Goal: Information Seeking & Learning: Learn about a topic

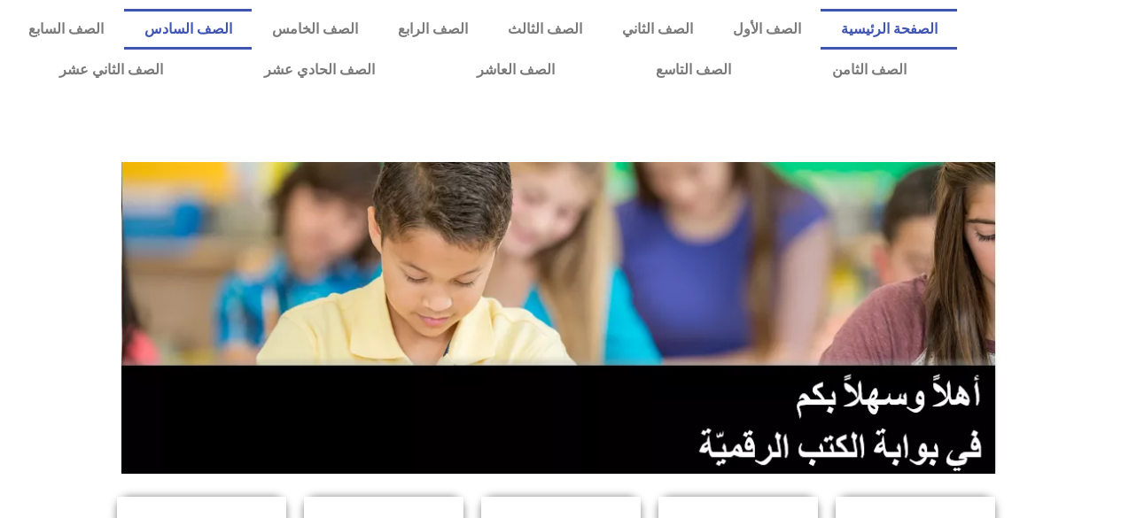
click at [252, 29] on link "الصف السادس" at bounding box center [188, 29] width 128 height 41
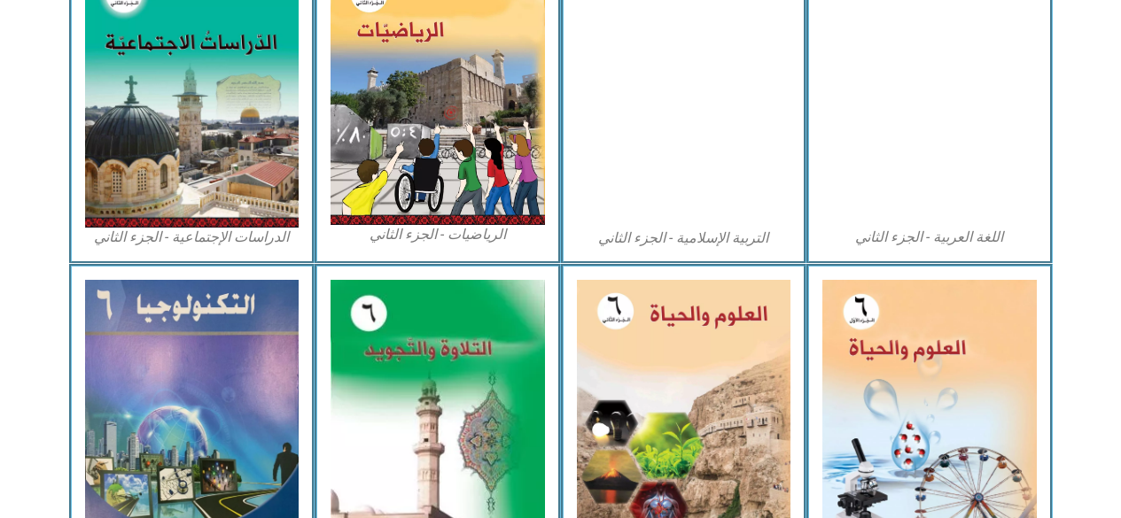
scroll to position [932, 0]
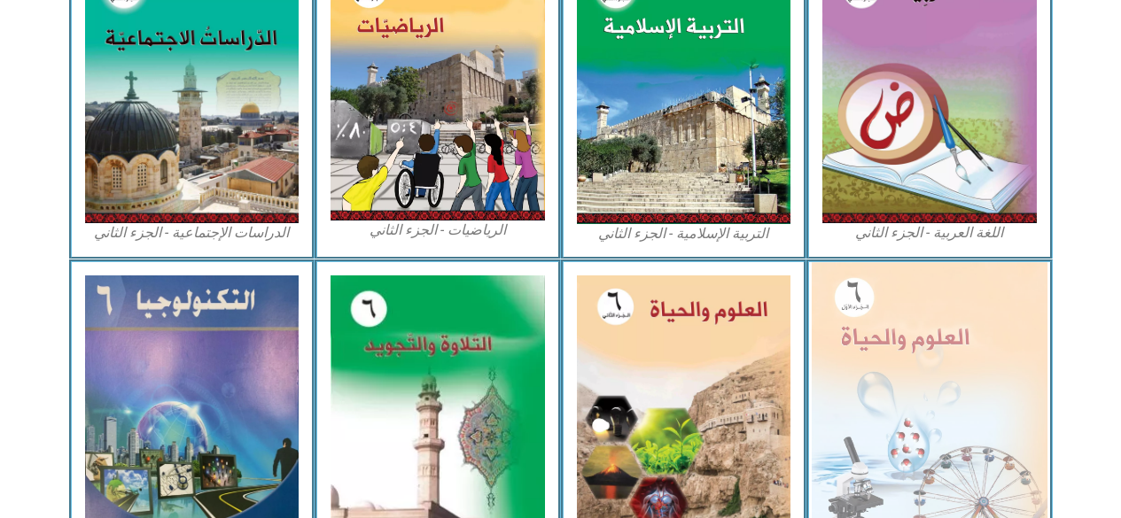
click at [863, 357] on img at bounding box center [930, 405] width 236 height 287
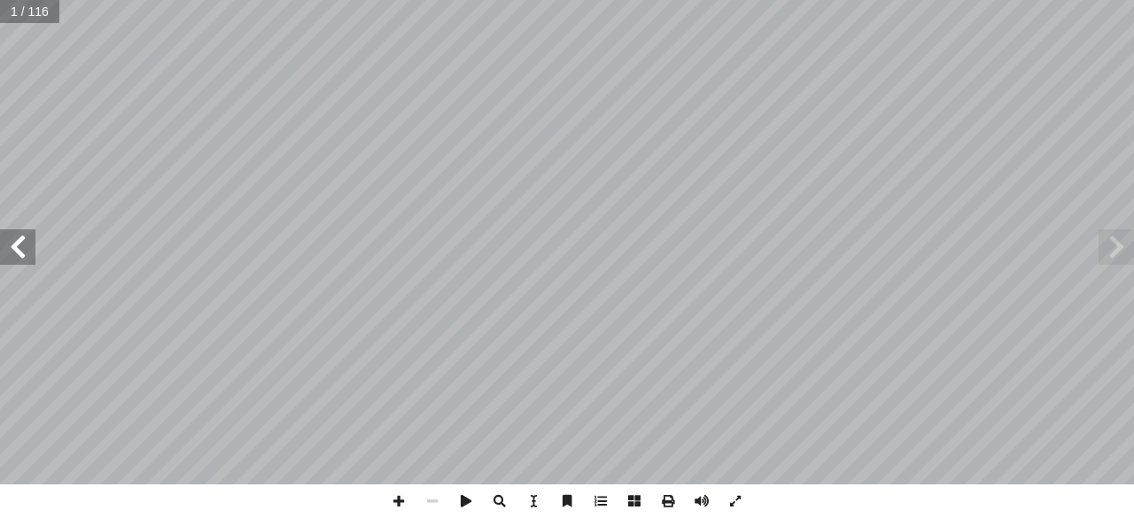
click at [19, 248] on span at bounding box center [17, 246] width 35 height 35
click at [16, 244] on span at bounding box center [17, 246] width 35 height 35
click at [21, 244] on span at bounding box center [17, 246] width 35 height 35
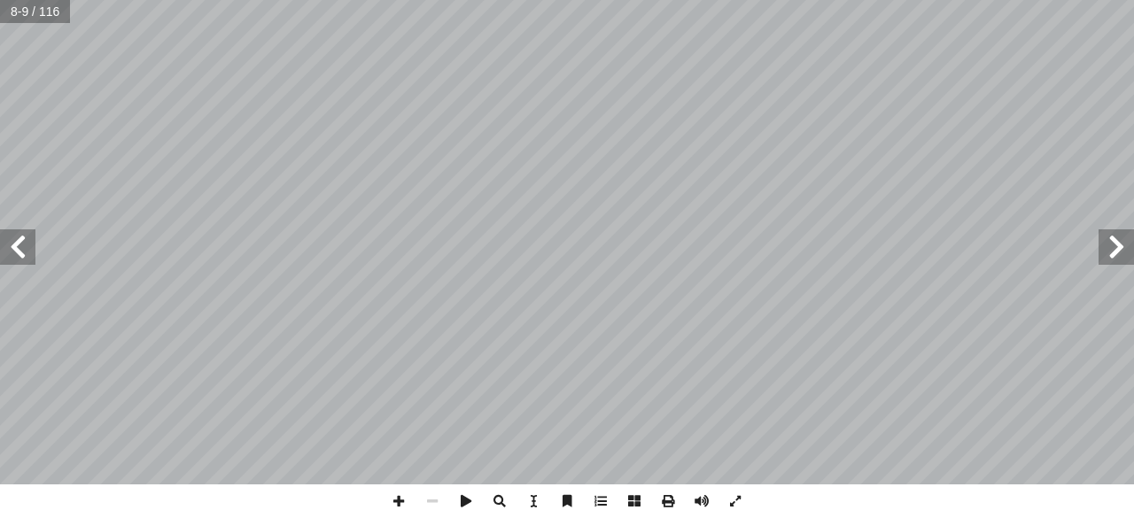
click at [30, 244] on span at bounding box center [17, 246] width 35 height 35
click at [19, 245] on span at bounding box center [17, 246] width 35 height 35
click at [24, 250] on span at bounding box center [17, 246] width 35 height 35
click at [18, 244] on span at bounding box center [17, 246] width 35 height 35
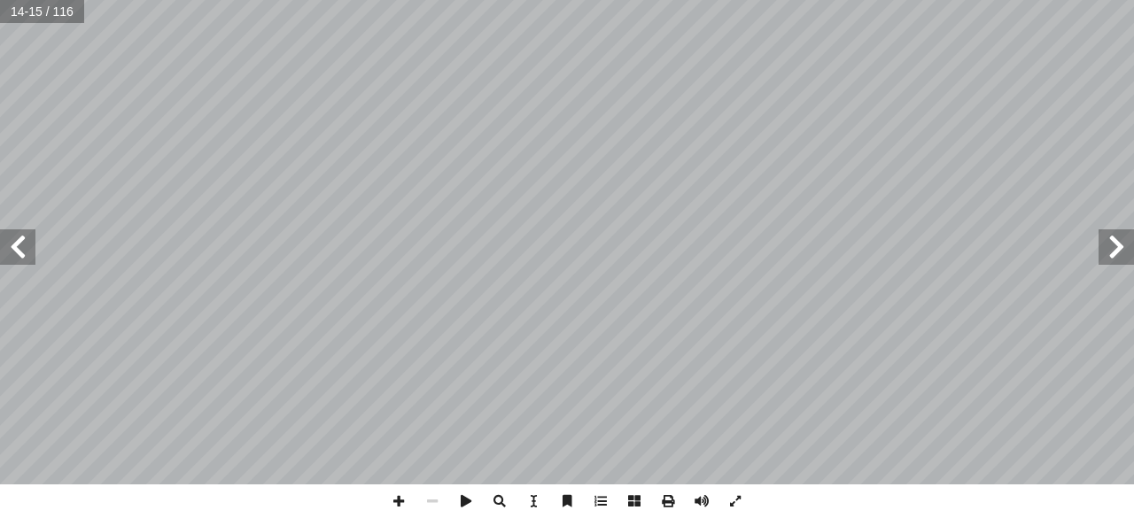
click at [12, 247] on span at bounding box center [17, 246] width 35 height 35
